Goal: Find contact information: Find contact information

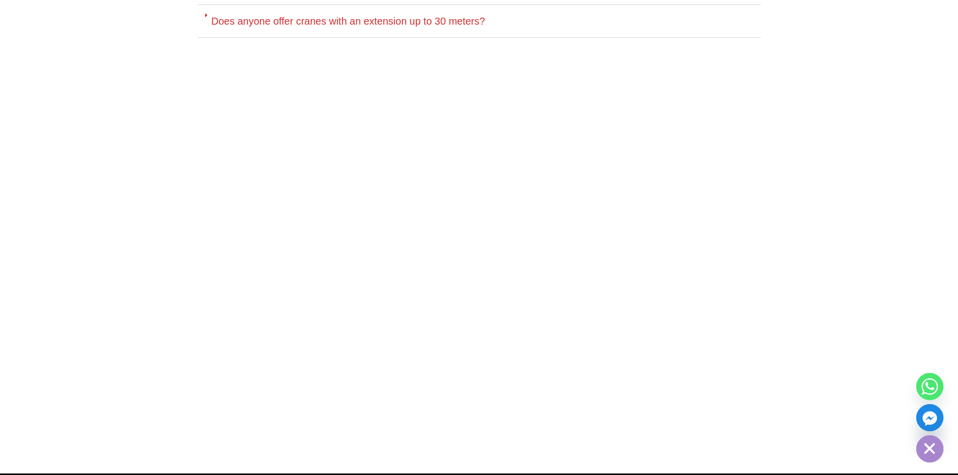
scroll to position [4906, 0]
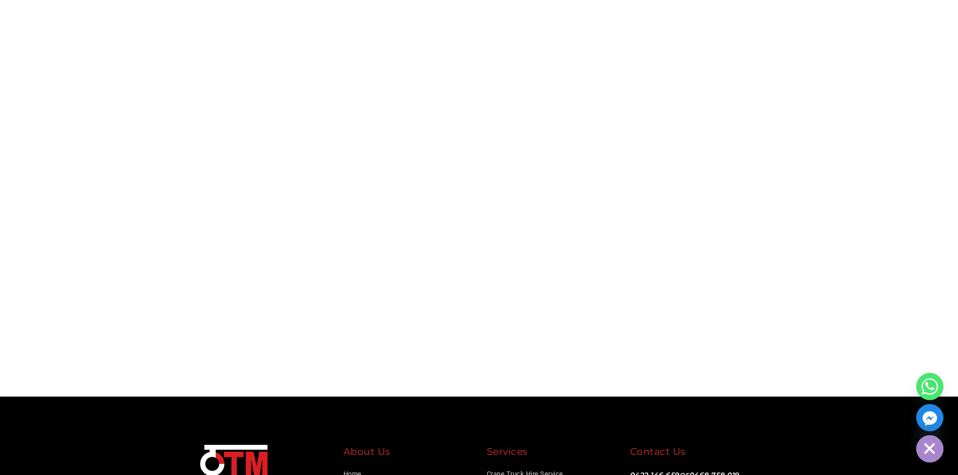
drag, startPoint x: 739, startPoint y: 328, endPoint x: 627, endPoint y: 326, distance: 112.2
copy link "[EMAIL_ADDRESS][DOMAIN_NAME]"
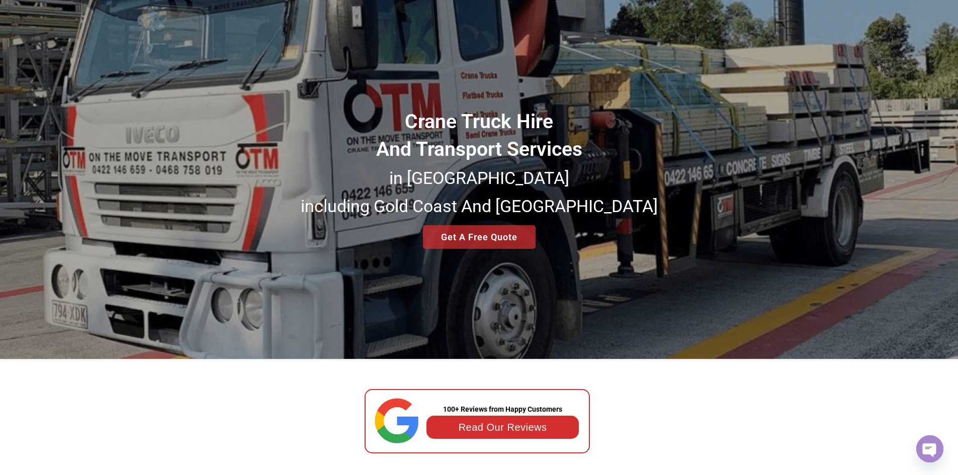
scroll to position [0, 0]
